Goal: Navigation & Orientation: Find specific page/section

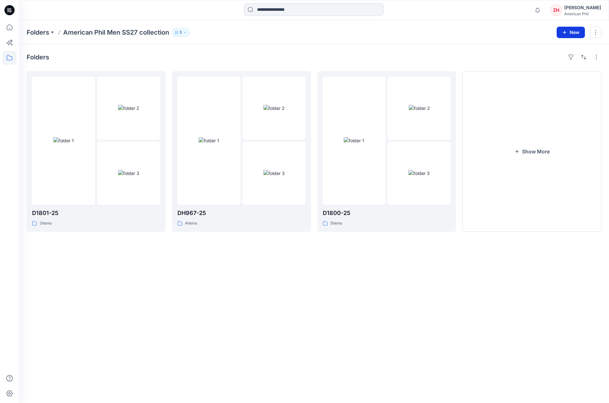
click at [571, 32] on button "New" at bounding box center [570, 32] width 28 height 11
click at [558, 60] on p "New Folder" at bounding box center [551, 60] width 23 height 7
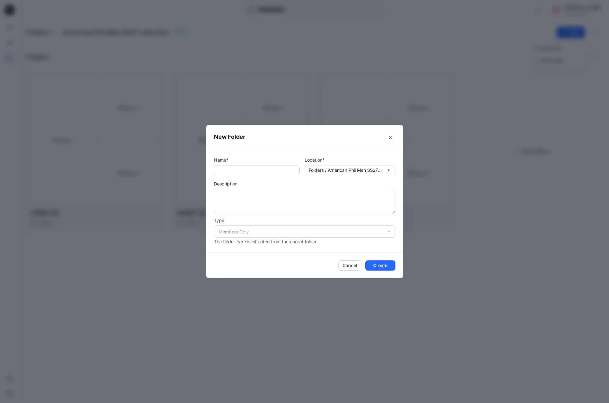
click at [277, 171] on input "text" at bounding box center [257, 170] width 86 height 10
type input "********"
click at [374, 263] on button "Create" at bounding box center [380, 265] width 30 height 10
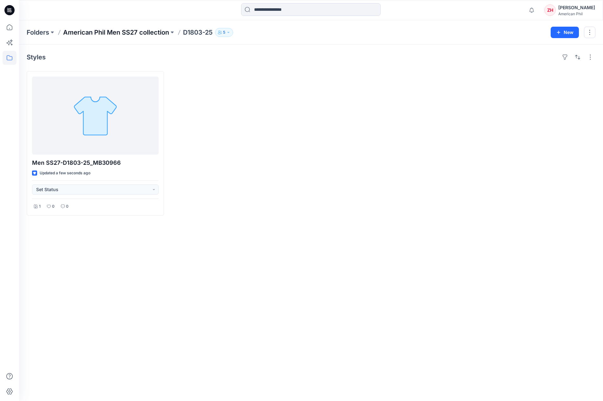
click at [120, 29] on p "American Phil Men SS27 collection" at bounding box center [116, 32] width 106 height 9
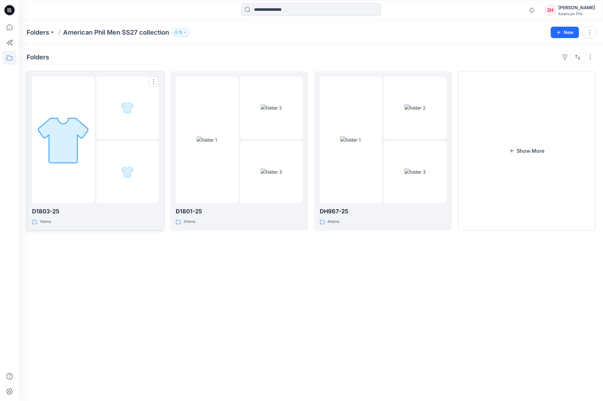
click at [89, 97] on div at bounding box center [63, 139] width 62 height 127
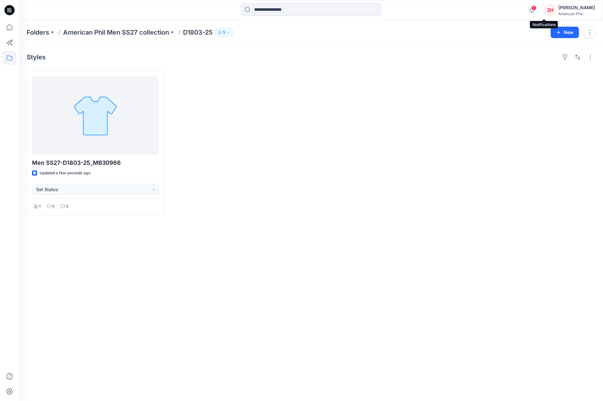
click at [536, 7] on span "1" at bounding box center [533, 7] width 5 height 5
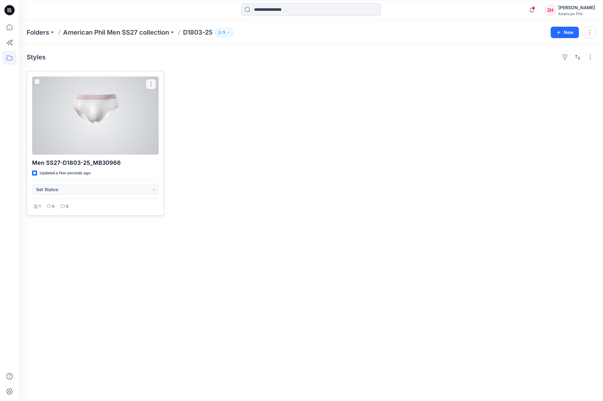
click at [136, 120] on div at bounding box center [95, 115] width 127 height 78
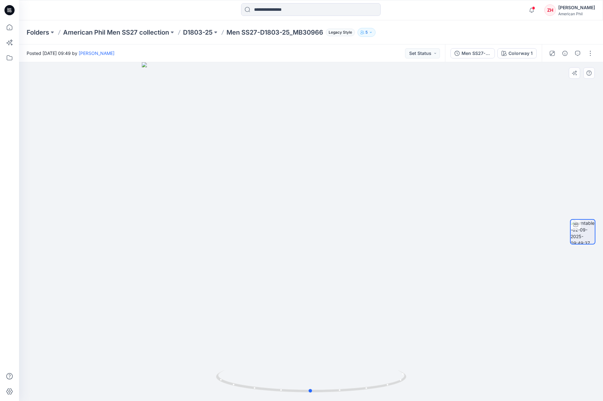
drag, startPoint x: 392, startPoint y: 295, endPoint x: 391, endPoint y: 280, distance: 14.3
click at [391, 280] on div at bounding box center [311, 231] width 584 height 338
drag, startPoint x: 370, startPoint y: 285, endPoint x: 385, endPoint y: 287, distance: 15.1
click at [386, 287] on div at bounding box center [311, 231] width 584 height 338
drag, startPoint x: 343, startPoint y: 294, endPoint x: 310, endPoint y: 283, distance: 34.5
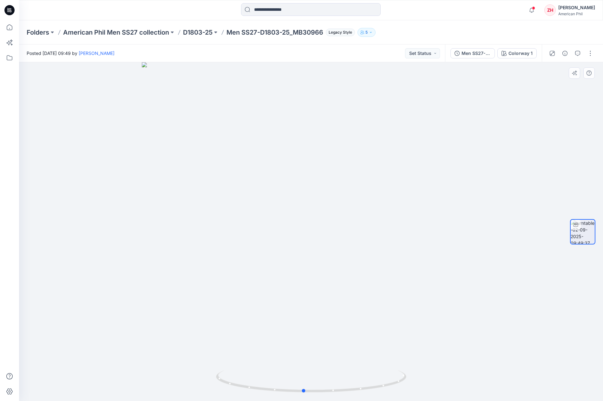
click at [311, 283] on div at bounding box center [311, 231] width 584 height 338
drag, startPoint x: 547, startPoint y: 8, endPoint x: 548, endPoint y: 4, distance: 3.4
click at [535, 8] on span at bounding box center [533, 7] width 3 height 3
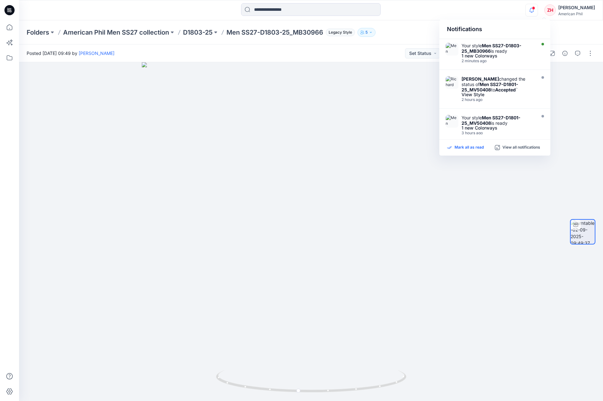
drag, startPoint x: 463, startPoint y: 147, endPoint x: 467, endPoint y: 145, distance: 3.9
click at [463, 147] on p "Mark all as read" at bounding box center [469, 148] width 29 height 6
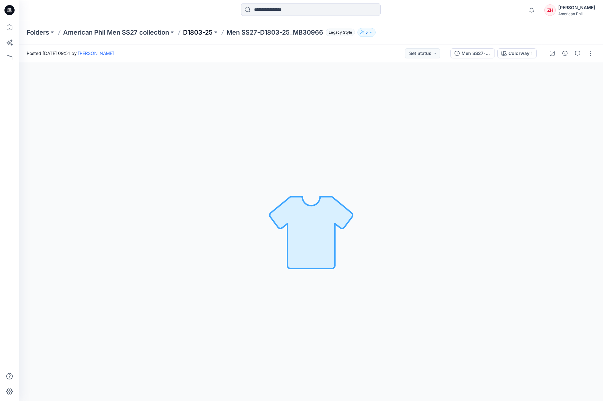
click at [211, 33] on p "D1803-25" at bounding box center [197, 32] width 29 height 9
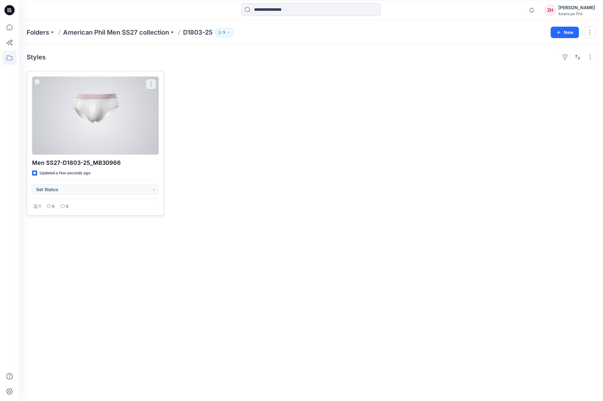
click at [142, 117] on div at bounding box center [95, 115] width 127 height 78
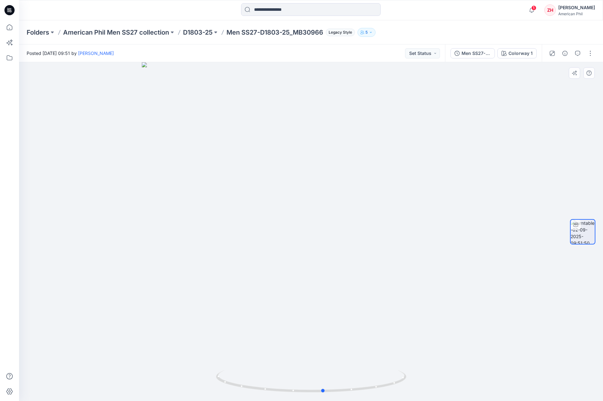
drag, startPoint x: 457, startPoint y: 239, endPoint x: 469, endPoint y: 234, distance: 13.5
click at [469, 234] on div at bounding box center [311, 231] width 584 height 338
drag, startPoint x: 405, startPoint y: 252, endPoint x: 392, endPoint y: 248, distance: 13.4
click at [392, 248] on div at bounding box center [311, 231] width 584 height 338
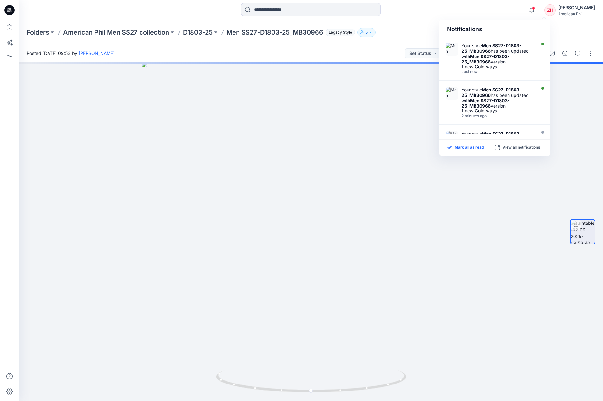
click at [462, 147] on p "Mark all as read" at bounding box center [469, 148] width 29 height 6
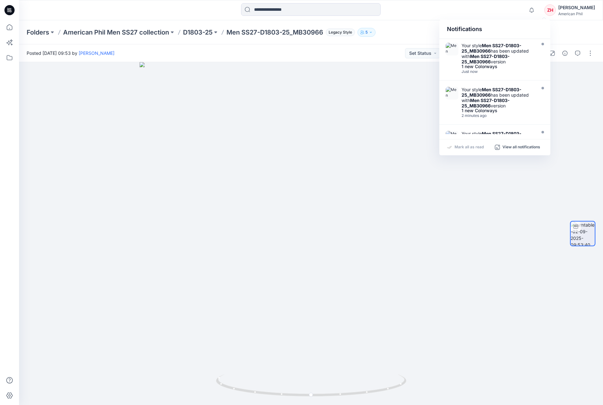
click at [495, 11] on div "Notifications Your style Men SS27-D1803-25_MB30966 has been updated with Men SS…" at bounding box center [311, 10] width 584 height 14
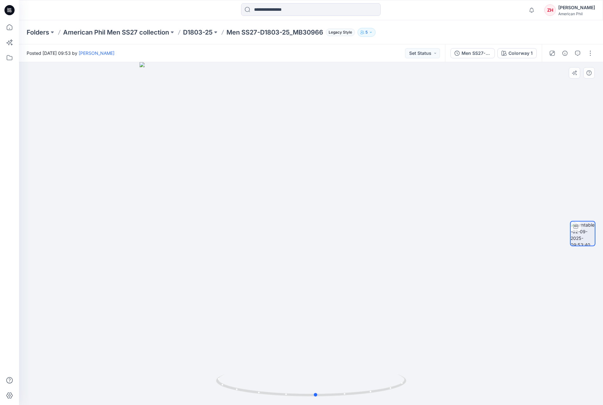
drag, startPoint x: 407, startPoint y: 295, endPoint x: 432, endPoint y: 274, distance: 33.1
click at [432, 274] on div at bounding box center [311, 233] width 584 height 343
click at [118, 29] on p "American Phil Men SS27 collection" at bounding box center [116, 32] width 106 height 9
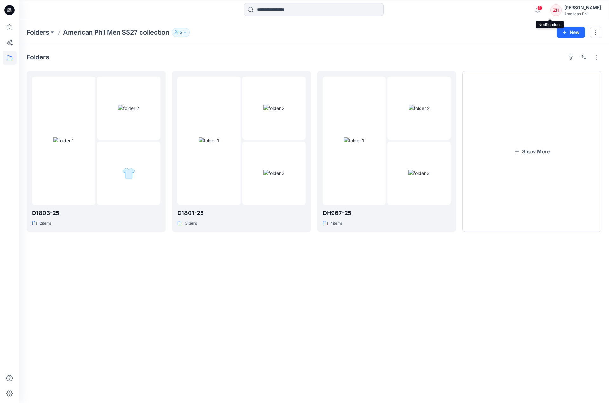
click at [542, 6] on span "1" at bounding box center [539, 7] width 5 height 5
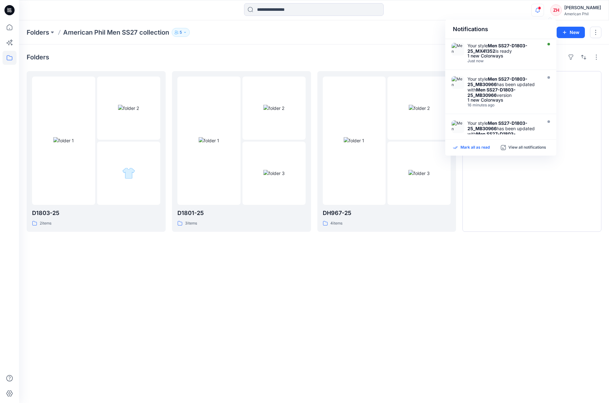
click at [470, 147] on p "Mark all as read" at bounding box center [474, 148] width 29 height 6
drag, startPoint x: 410, startPoint y: 31, endPoint x: 414, endPoint y: 30, distance: 4.5
click at [410, 31] on div "Folders American Phil Men SS27 collection 5" at bounding box center [289, 32] width 525 height 9
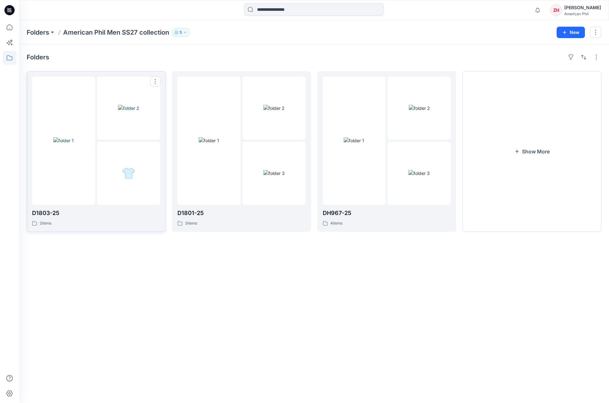
click at [74, 143] on img at bounding box center [63, 140] width 21 height 7
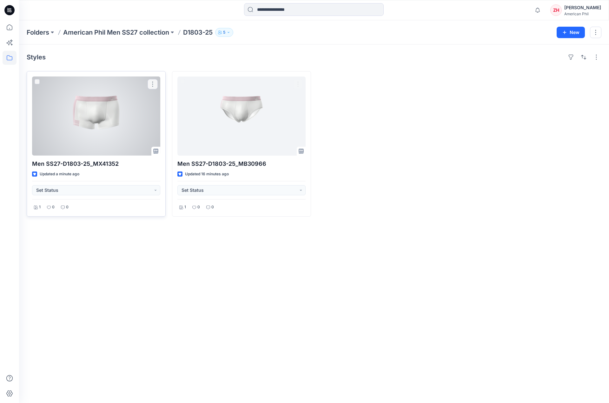
click at [98, 123] on div at bounding box center [96, 115] width 128 height 79
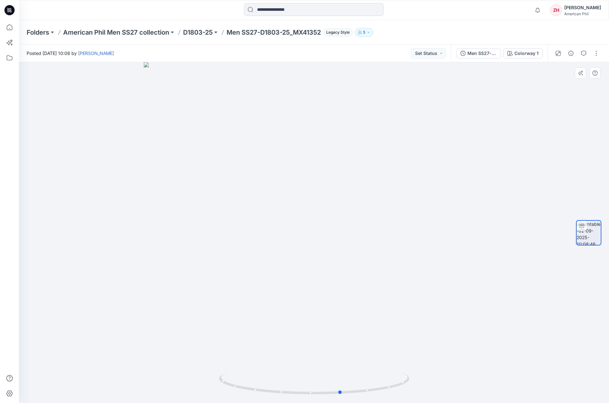
drag, startPoint x: 430, startPoint y: 263, endPoint x: 268, endPoint y: 255, distance: 162.0
click at [269, 257] on div at bounding box center [314, 232] width 590 height 340
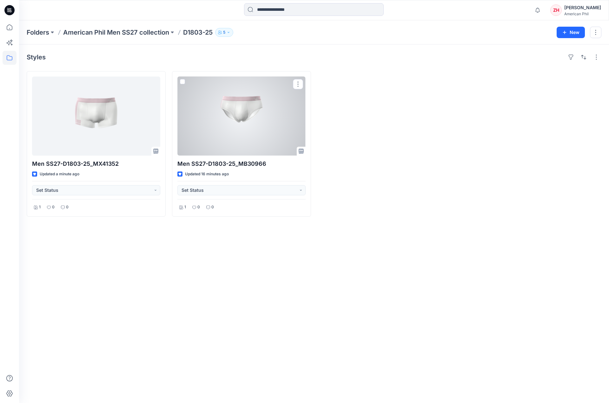
click at [250, 135] on div at bounding box center [241, 115] width 128 height 79
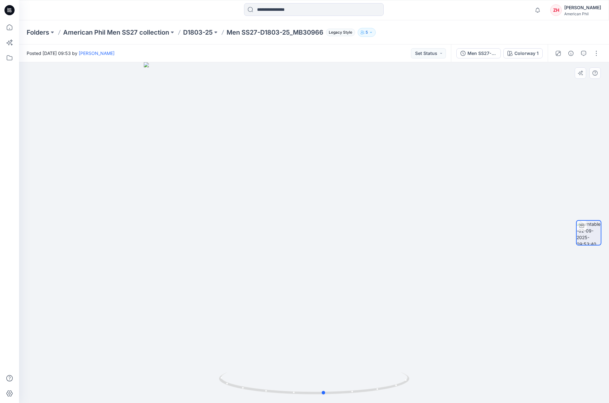
drag, startPoint x: 403, startPoint y: 249, endPoint x: 224, endPoint y: 233, distance: 179.3
click at [224, 234] on div at bounding box center [314, 232] width 590 height 340
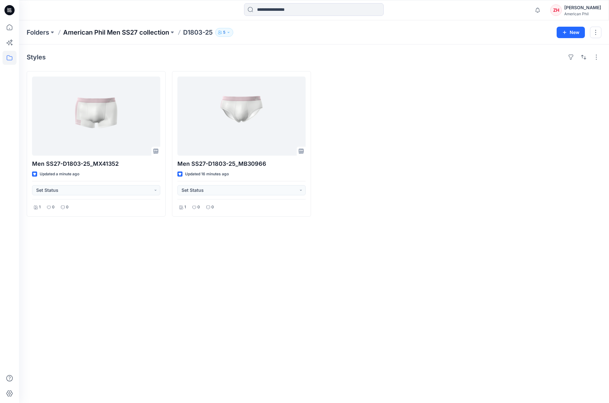
click at [134, 31] on p "American Phil Men SS27 collection" at bounding box center [116, 32] width 106 height 9
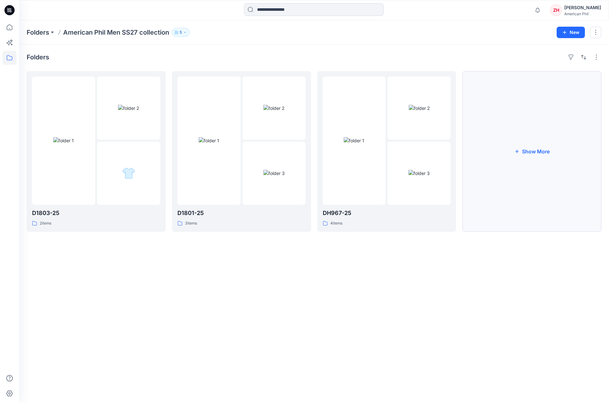
click at [512, 133] on button "Show More" at bounding box center [531, 151] width 139 height 161
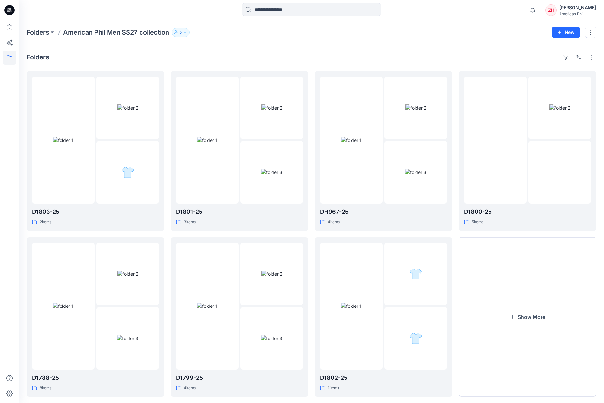
scroll to position [11, 0]
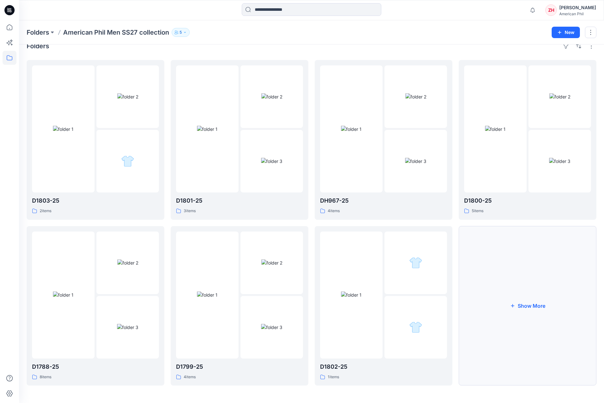
click at [527, 286] on button "Show More" at bounding box center [528, 306] width 138 height 160
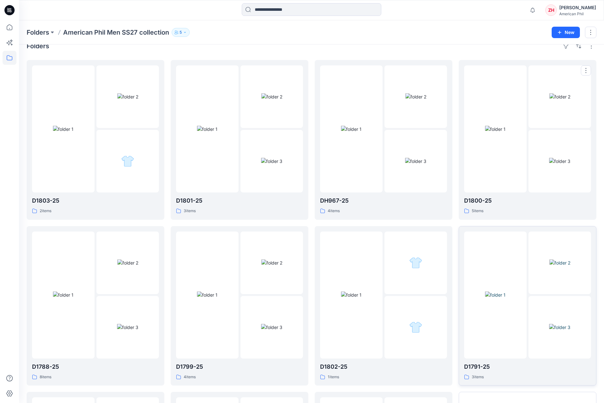
scroll to position [176, 0]
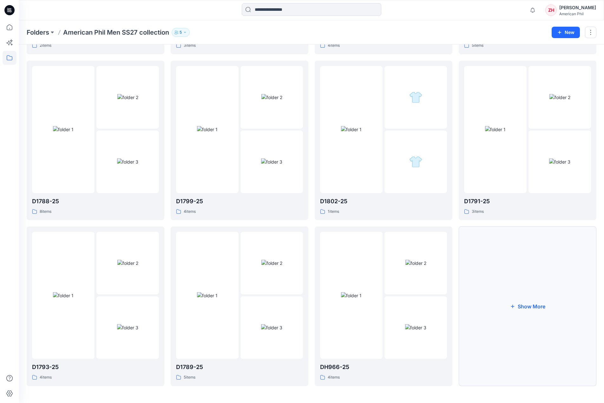
click at [534, 332] on button "Show More" at bounding box center [528, 306] width 138 height 160
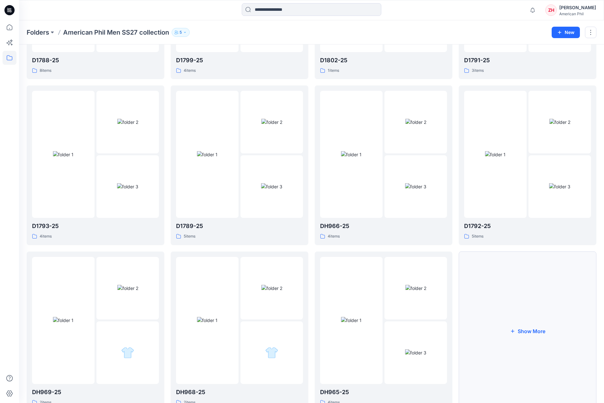
click at [523, 300] on button "Show More" at bounding box center [528, 331] width 138 height 160
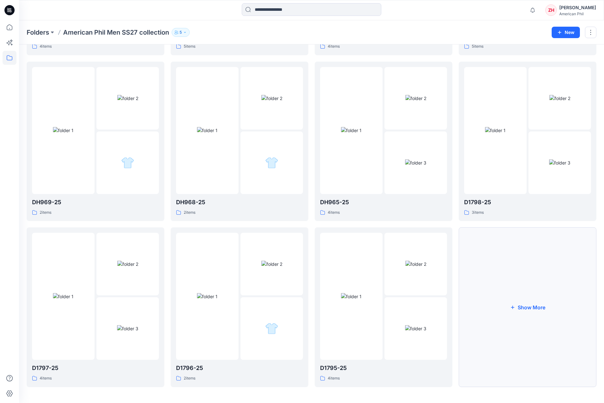
click at [497, 235] on button "Show More" at bounding box center [528, 307] width 138 height 160
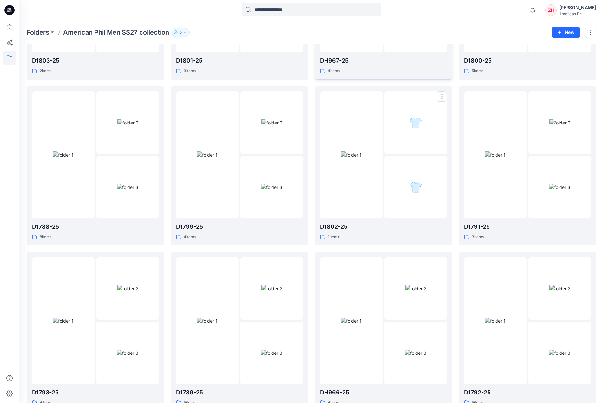
scroll to position [11, 0]
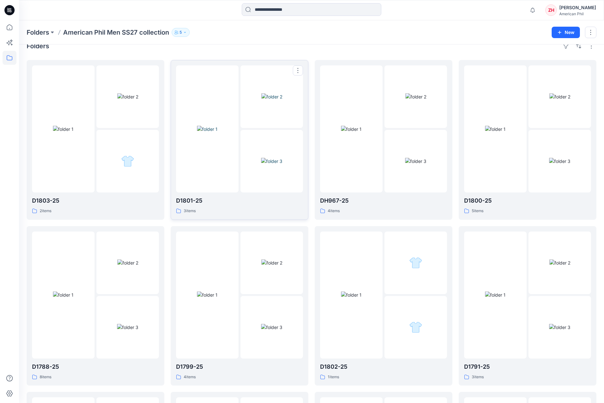
click at [218, 132] on img at bounding box center [207, 129] width 21 height 7
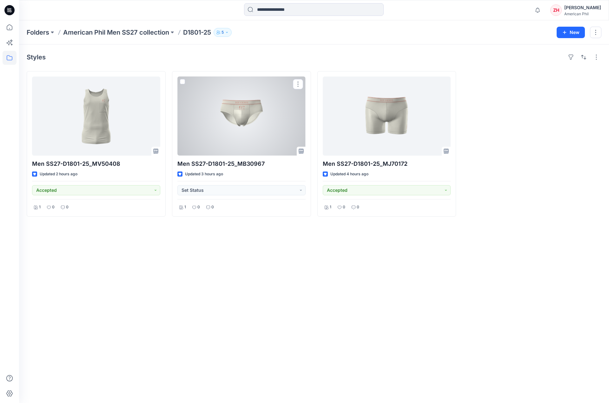
click at [248, 116] on div at bounding box center [241, 115] width 128 height 79
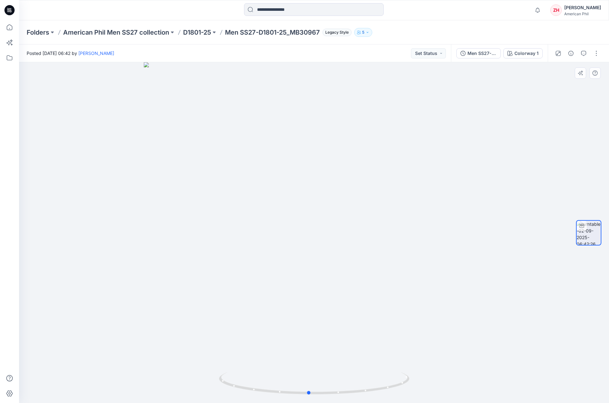
drag, startPoint x: 359, startPoint y: 228, endPoint x: 354, endPoint y: 226, distance: 5.8
click at [354, 226] on div at bounding box center [314, 232] width 590 height 340
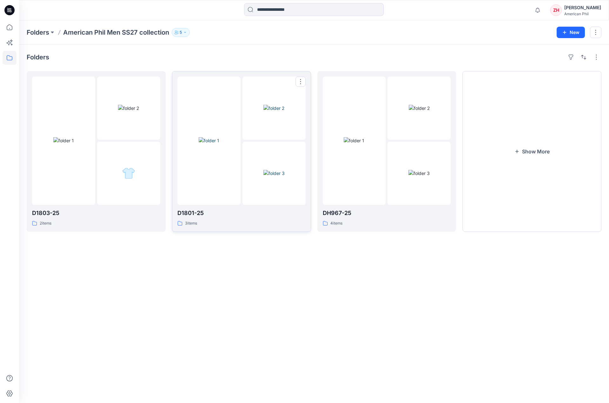
click at [219, 137] on img at bounding box center [209, 140] width 21 height 7
click at [139, 111] on img at bounding box center [128, 108] width 21 height 7
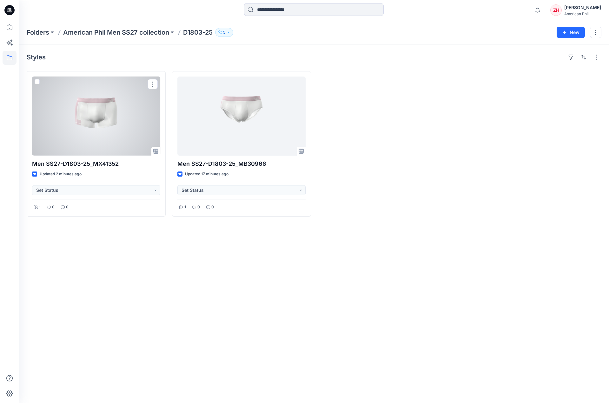
click at [122, 130] on div at bounding box center [96, 115] width 128 height 79
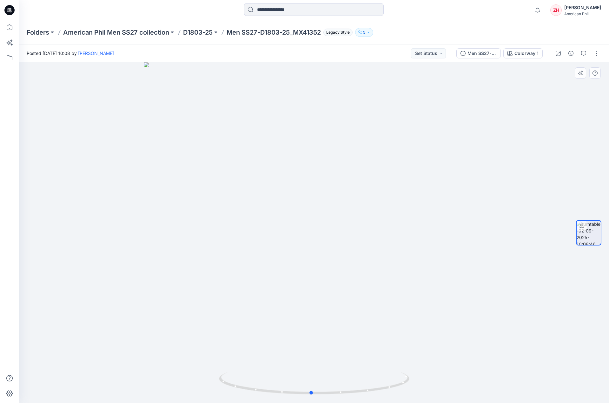
drag, startPoint x: 395, startPoint y: 156, endPoint x: 392, endPoint y: 159, distance: 3.8
click at [392, 159] on div at bounding box center [314, 232] width 590 height 340
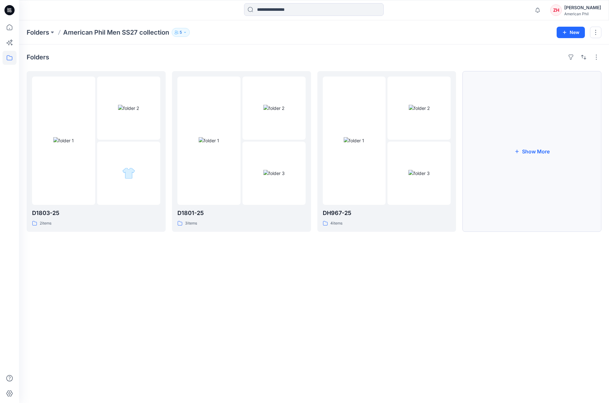
click at [543, 163] on button "Show More" at bounding box center [531, 151] width 139 height 161
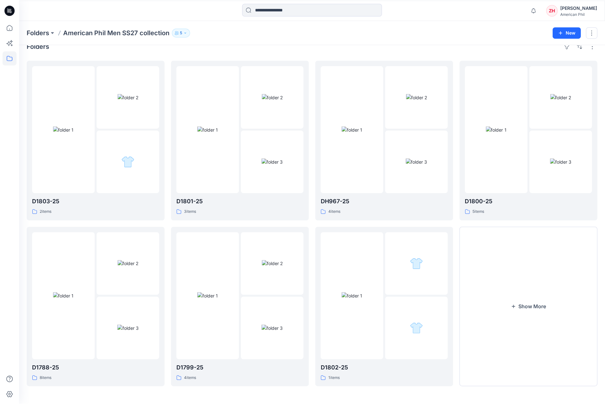
scroll to position [10, 0]
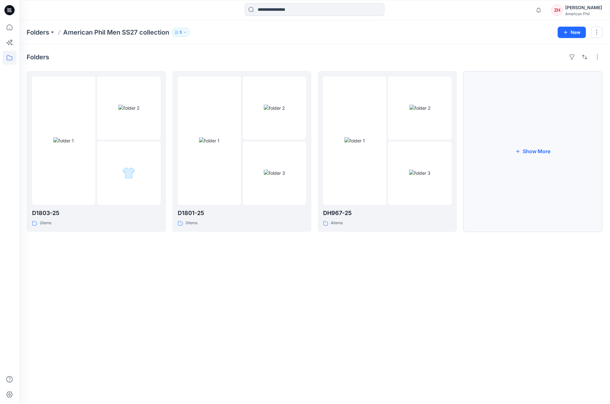
click at [523, 153] on button "Show More" at bounding box center [532, 151] width 139 height 161
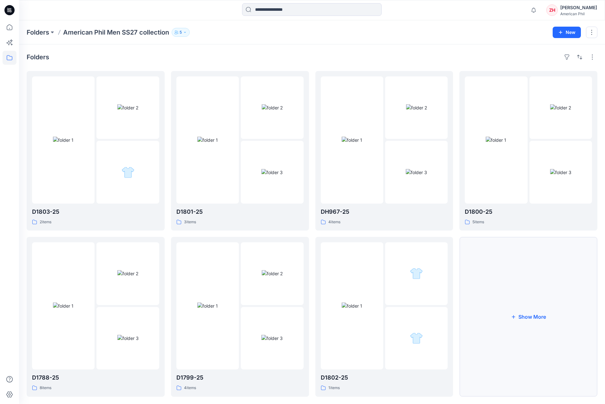
click at [533, 298] on button "Show More" at bounding box center [528, 317] width 138 height 160
click at [480, 18] on div "Notifications Your style Men SS27-D1803-25_MX41352 is ready 1 new Colorways 3 m…" at bounding box center [312, 10] width 586 height 20
click at [429, 38] on div "Folders American Phil Men SS27 collection 5 New" at bounding box center [312, 32] width 586 height 24
click at [509, 26] on div "Folders American Phil Men SS27 collection 5 New" at bounding box center [312, 32] width 586 height 24
click at [265, 33] on div "Folders American Phil Men SS27 collection 5" at bounding box center [287, 32] width 521 height 9
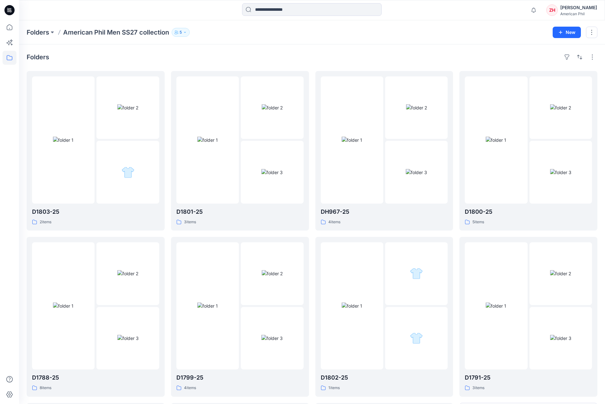
click at [303, 39] on div "Folders American Phil Men SS27 collection 5 New" at bounding box center [312, 32] width 586 height 24
